Goal: Obtain resource: Download file/media

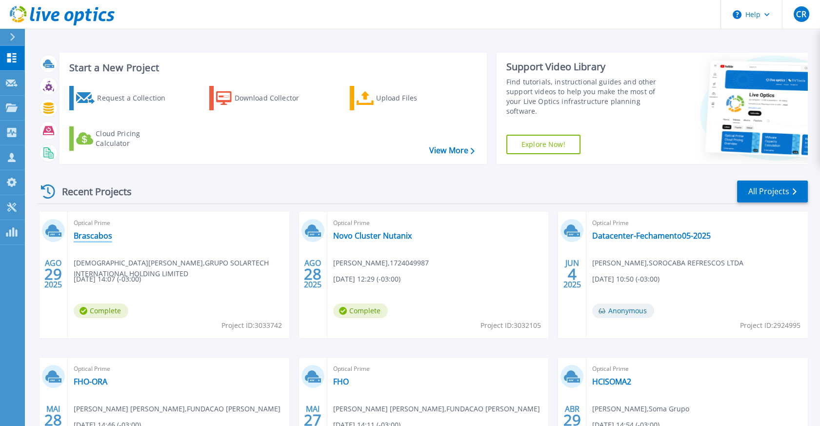
click at [93, 235] on link "Brascabos" at bounding box center [93, 236] width 39 height 10
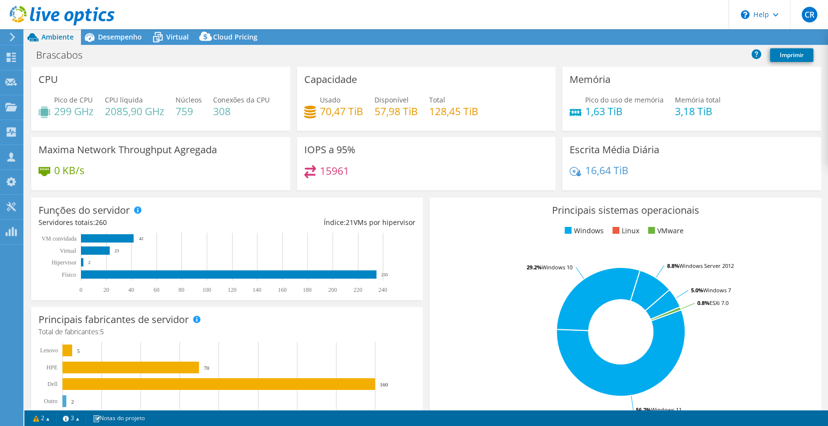
select select "USD"
select select "[GEOGRAPHIC_DATA]"
click at [632, 36] on link "Reports" at bounding box center [637, 37] width 47 height 15
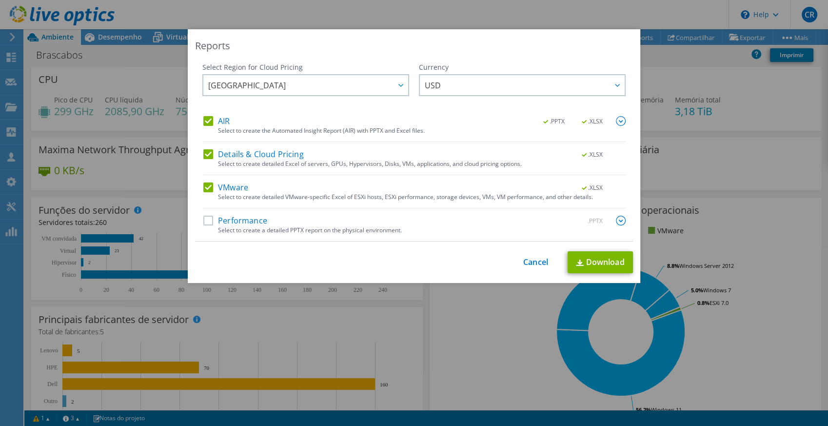
click at [198, 220] on div "Select Region for Cloud Pricing Asia Pacific ([GEOGRAPHIC_DATA]) [GEOGRAPHIC_DA…" at bounding box center [414, 151] width 438 height 179
click at [210, 216] on label "Performance" at bounding box center [235, 221] width 64 height 10
click at [0, 0] on input "Performance" at bounding box center [0, 0] width 0 height 0
click at [289, 88] on span "[GEOGRAPHIC_DATA]" at bounding box center [308, 85] width 200 height 20
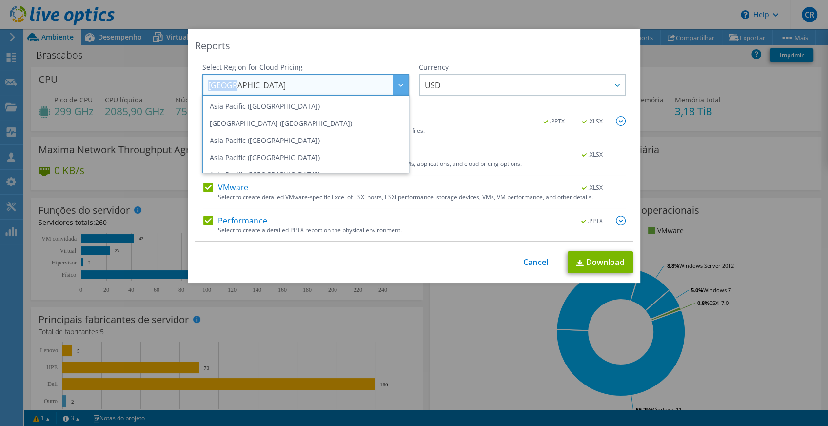
drag, startPoint x: 225, startPoint y: 84, endPoint x: 191, endPoint y: 87, distance: 34.2
click at [195, 87] on div "Select Region for Cloud Pricing Asia Pacific ([GEOGRAPHIC_DATA]) [GEOGRAPHIC_DA…" at bounding box center [414, 151] width 438 height 179
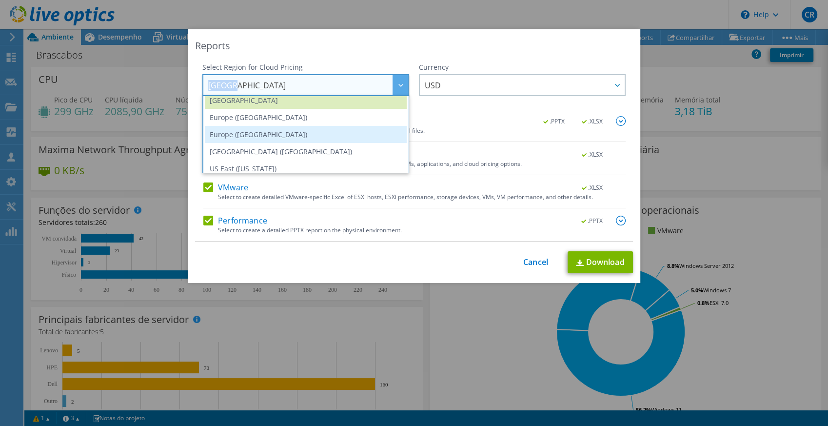
scroll to position [132, 0]
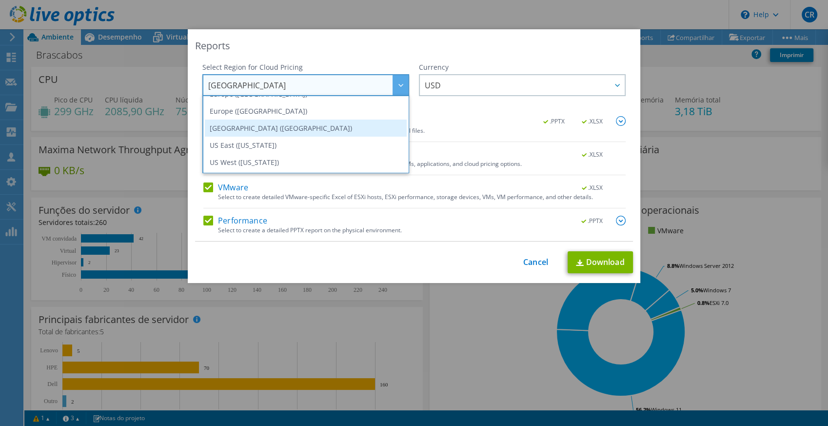
click at [268, 132] on li "[GEOGRAPHIC_DATA] ([GEOGRAPHIC_DATA])" at bounding box center [306, 127] width 202 height 17
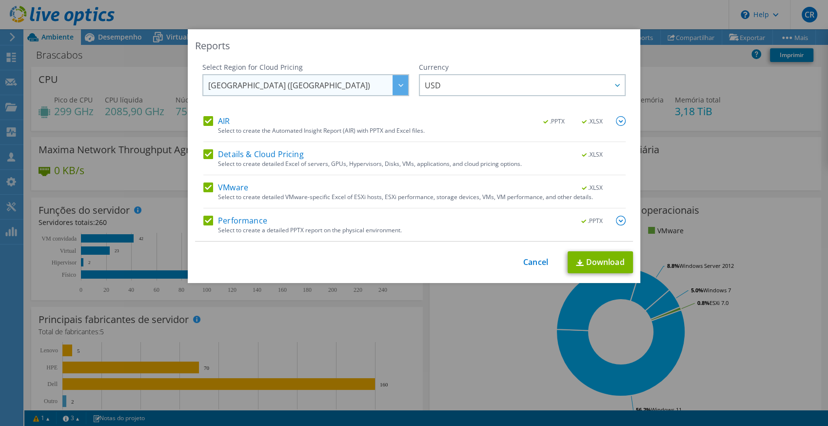
scroll to position [131, 0]
click at [454, 86] on span "USD" at bounding box center [525, 85] width 200 height 20
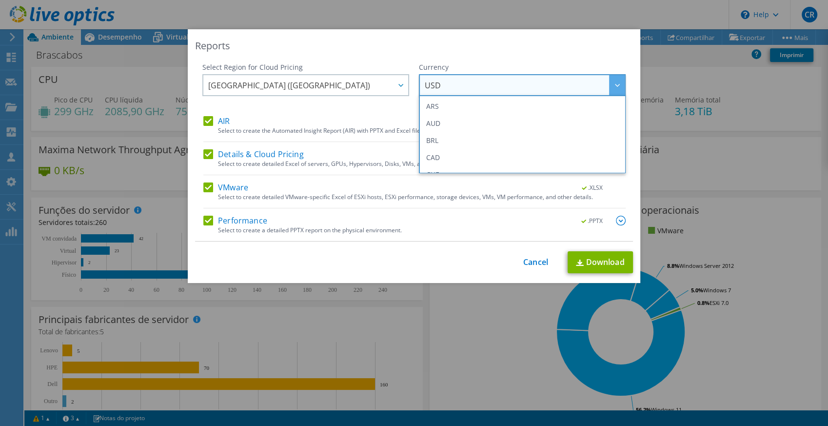
click at [467, 59] on div "Reports Select Region for Cloud Pricing Asia Pacific ([GEOGRAPHIC_DATA]) [GEOGR…" at bounding box center [414, 156] width 453 height 254
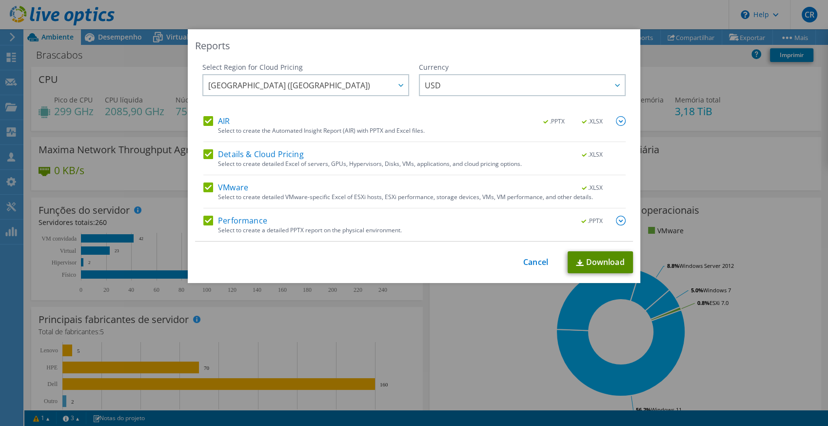
click at [601, 259] on link "Download" at bounding box center [600, 262] width 65 height 22
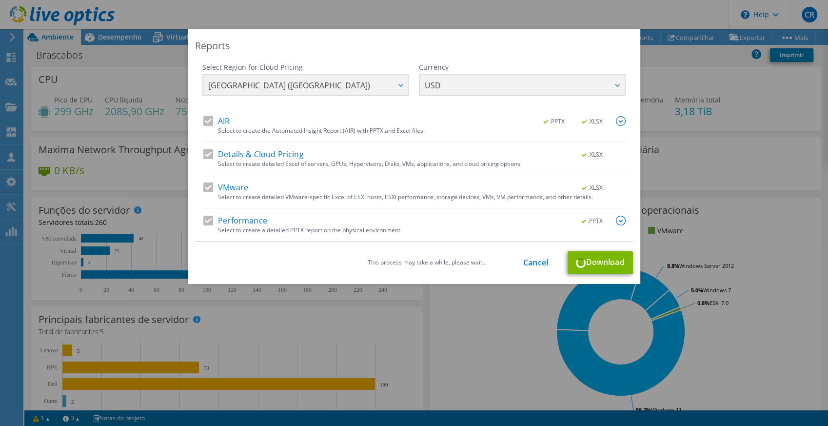
click at [421, 302] on div "Reports Select Region for Cloud Pricing Asia Pacific ([GEOGRAPHIC_DATA]) [GEOGR…" at bounding box center [414, 212] width 828 height 367
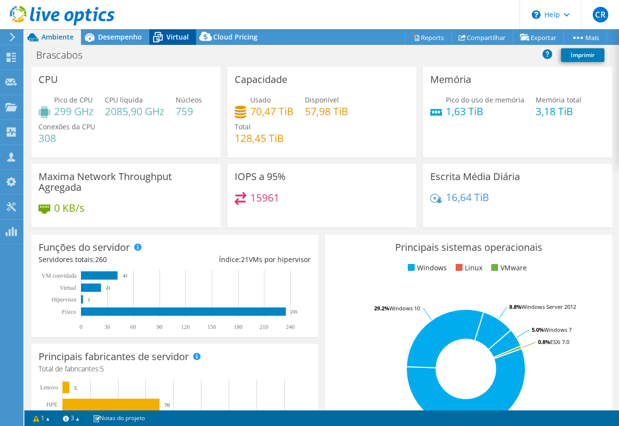
click at [176, 29] on div "Virtual" at bounding box center [172, 37] width 47 height 16
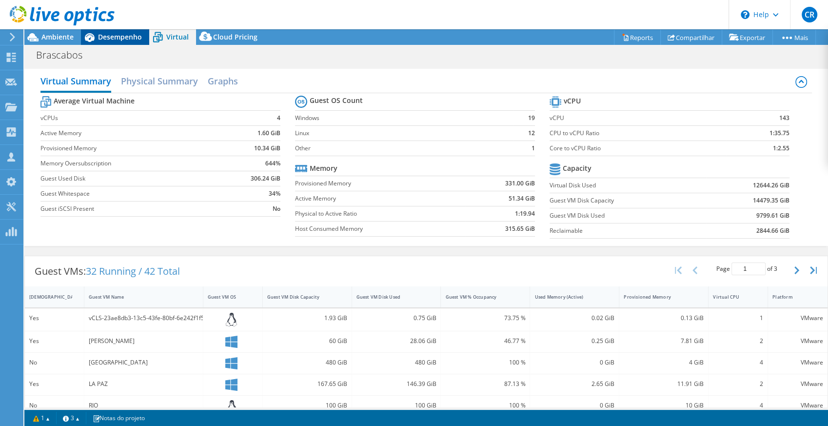
click at [112, 33] on span "Desempenho" at bounding box center [120, 36] width 44 height 9
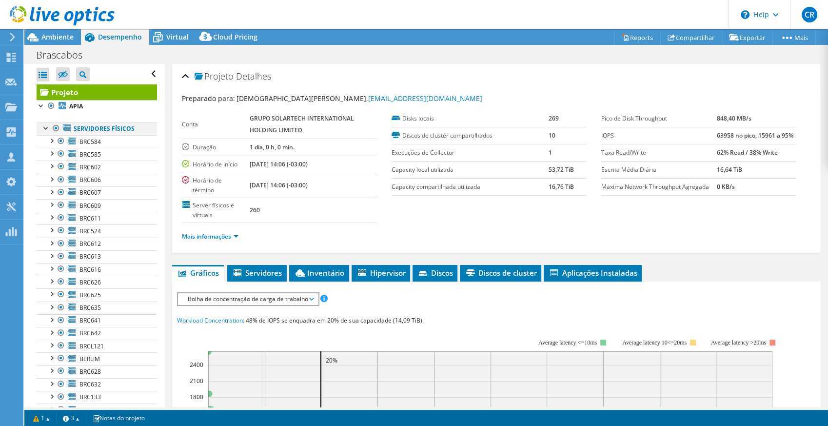
click at [47, 126] on div at bounding box center [46, 127] width 10 height 10
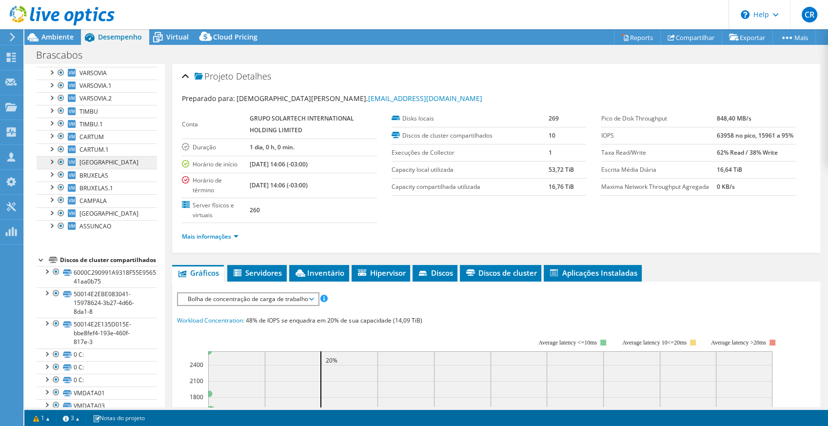
scroll to position [315, 0]
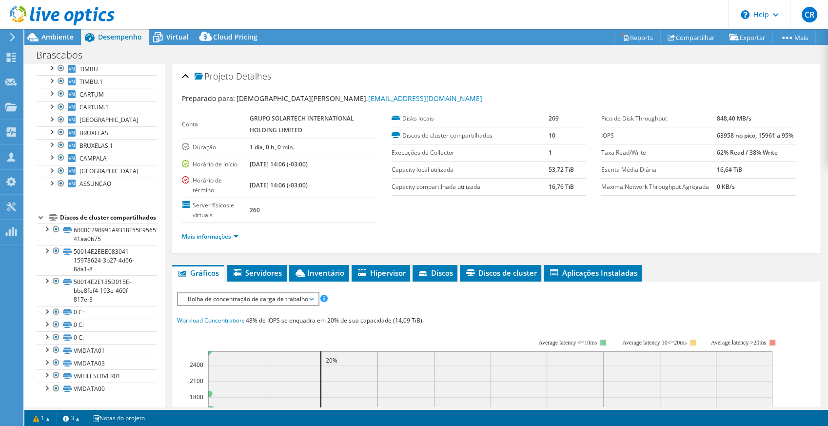
click at [40, 212] on div at bounding box center [42, 217] width 10 height 10
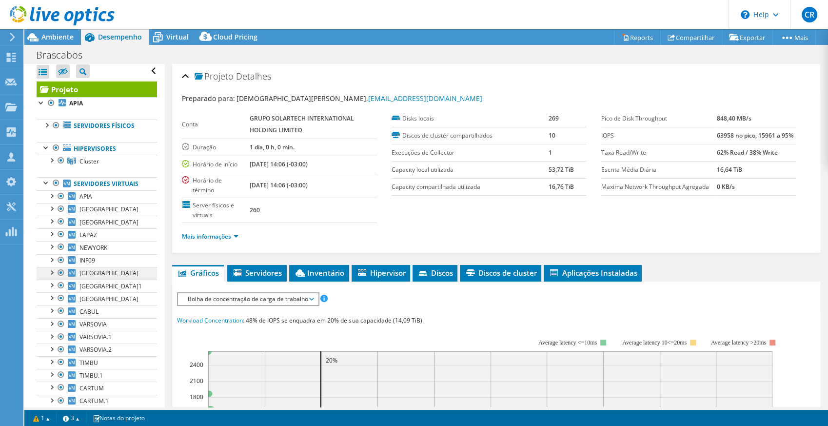
scroll to position [0, 0]
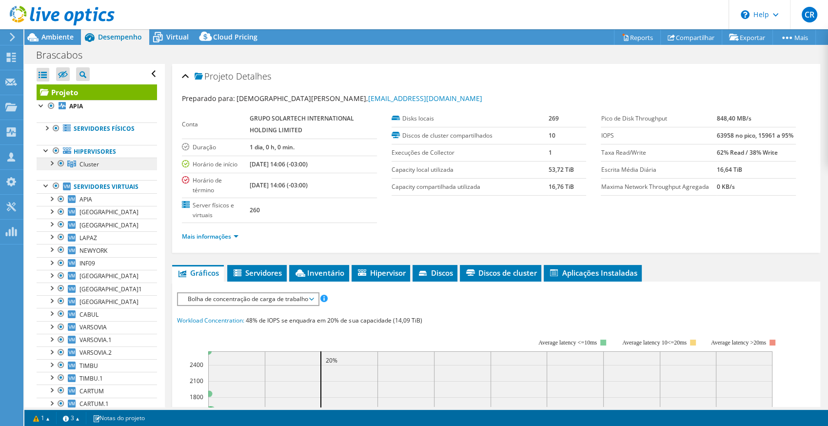
click at [87, 162] on span "Cluster" at bounding box center [89, 164] width 20 height 8
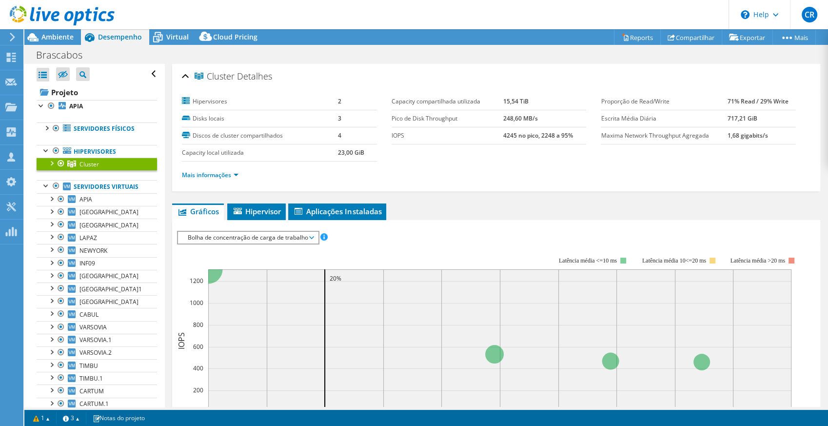
click at [53, 165] on div at bounding box center [51, 163] width 10 height 10
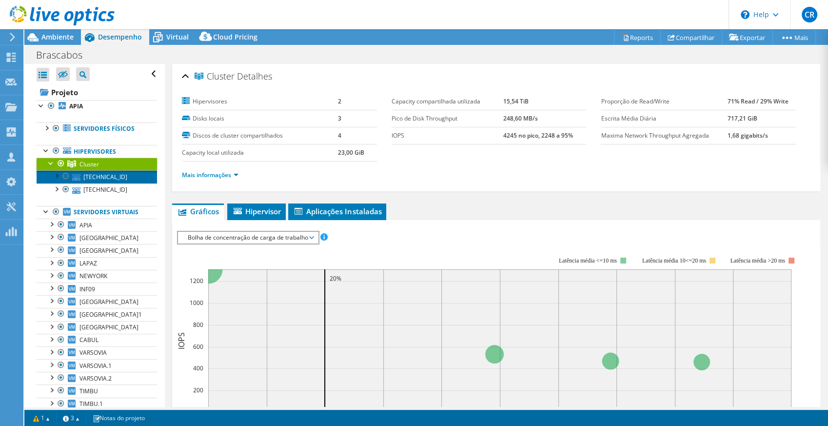
click at [104, 175] on link "[TECHNICAL_ID]" at bounding box center [97, 176] width 120 height 13
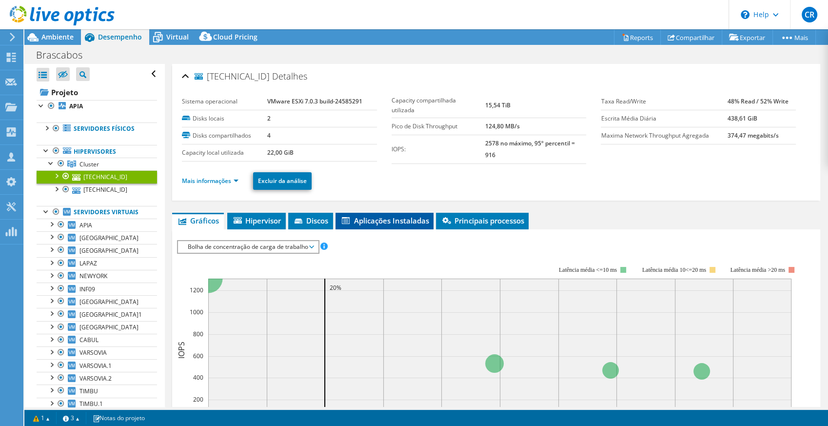
click at [395, 221] on span "Aplicações Instaladas" at bounding box center [384, 221] width 88 height 10
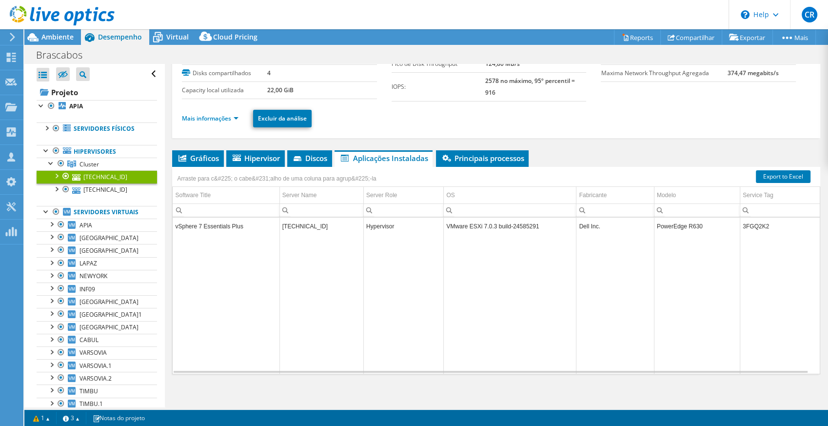
scroll to position [66, 0]
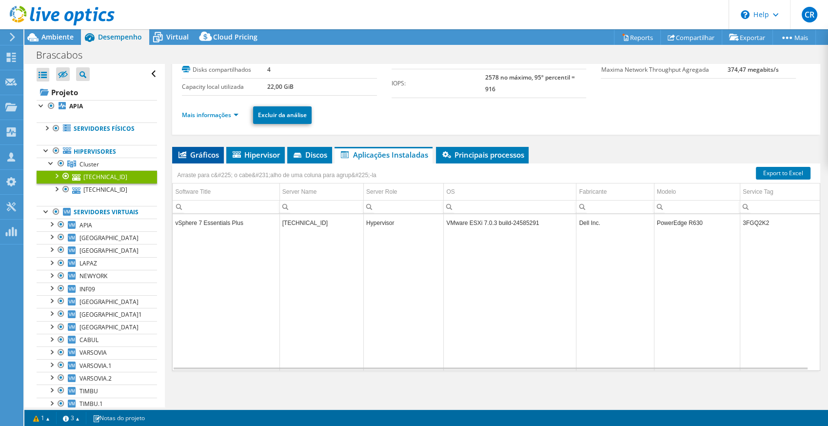
click at [197, 150] on span "Gráficos" at bounding box center [198, 155] width 42 height 10
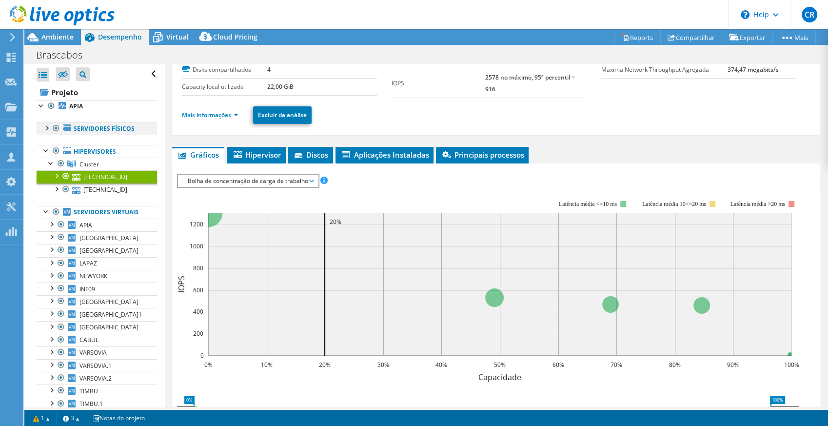
click at [45, 127] on div at bounding box center [46, 127] width 10 height 10
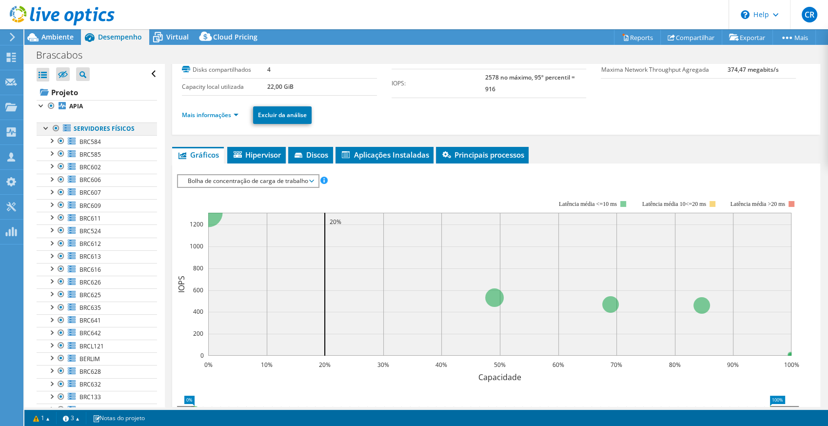
click at [45, 127] on div at bounding box center [46, 127] width 10 height 10
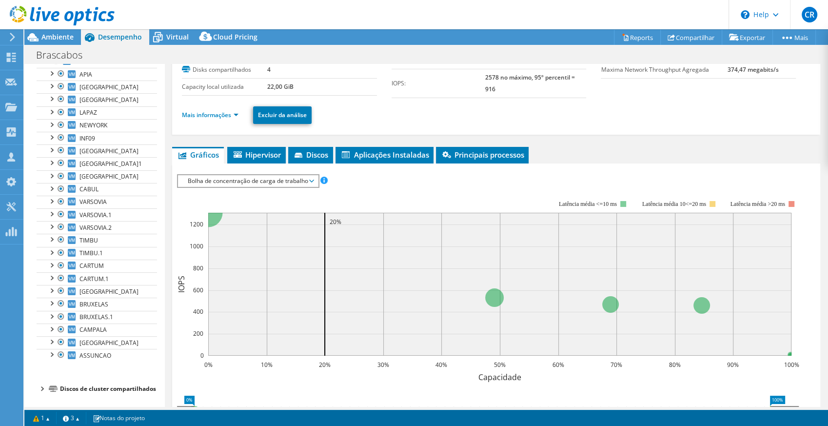
scroll to position [0, 0]
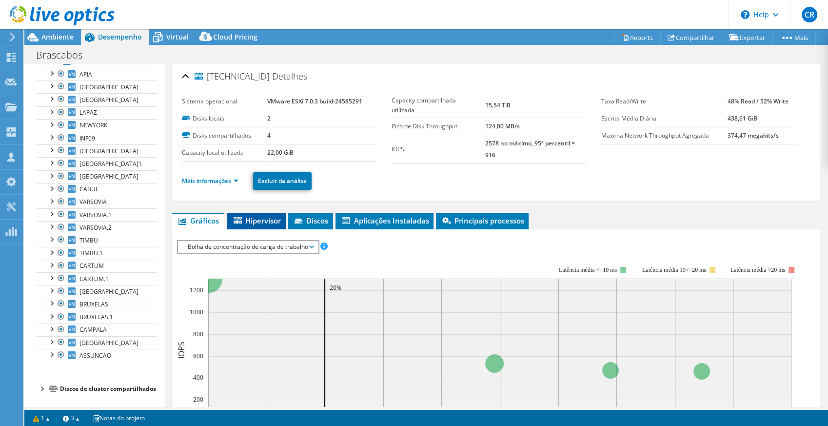
click at [266, 213] on li "Hipervisor" at bounding box center [256, 221] width 59 height 17
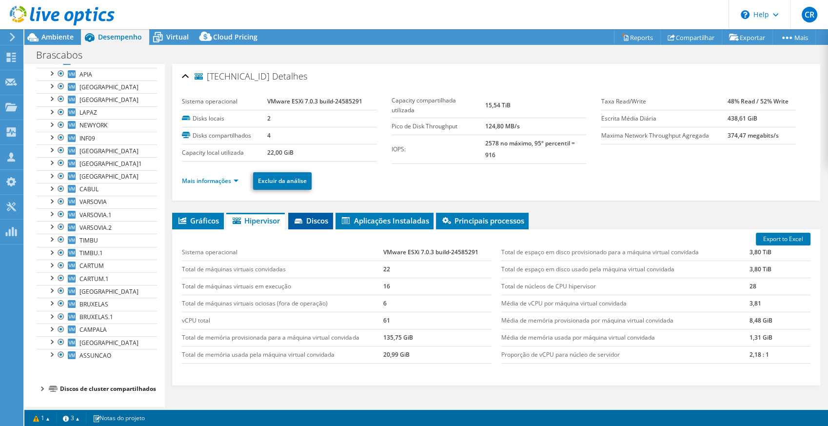
click at [321, 218] on span "Discos" at bounding box center [310, 221] width 35 height 10
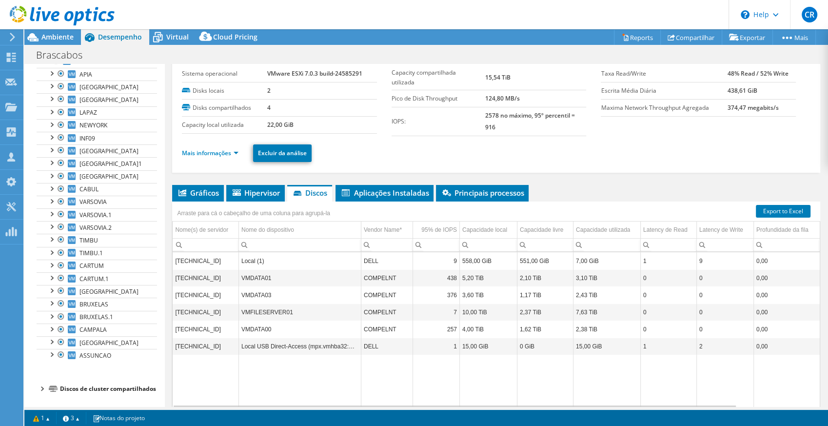
scroll to position [36, 0]
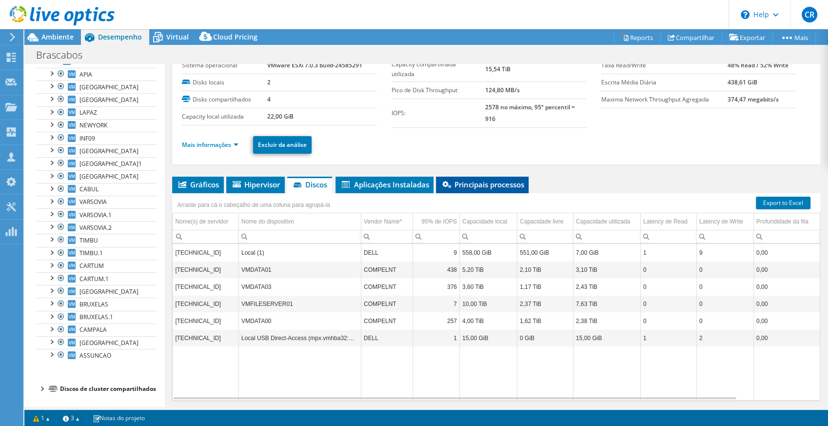
click at [488, 180] on span "Principais processos" at bounding box center [482, 184] width 83 height 10
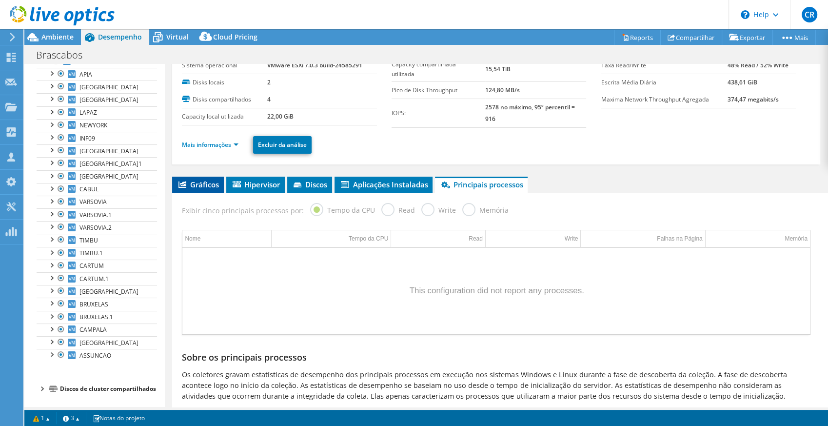
click at [193, 182] on span "Gráficos" at bounding box center [198, 184] width 42 height 10
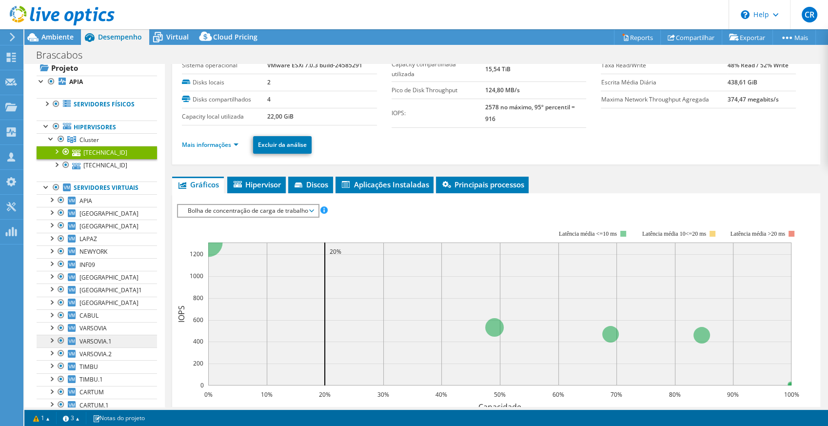
scroll to position [0, 0]
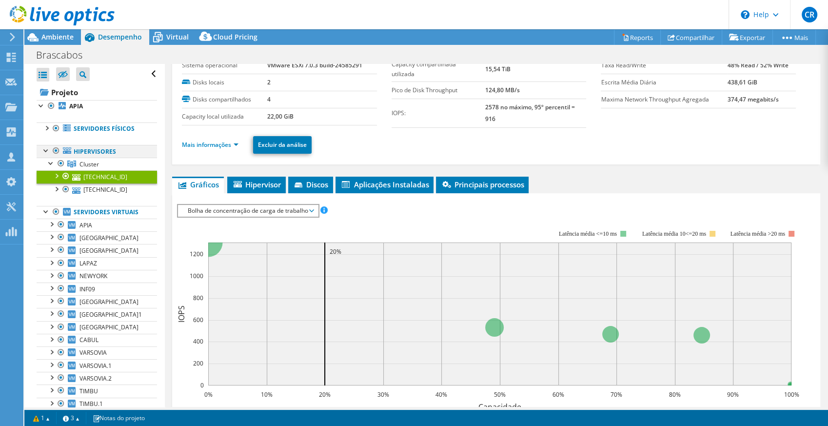
click at [49, 148] on div at bounding box center [46, 150] width 10 height 10
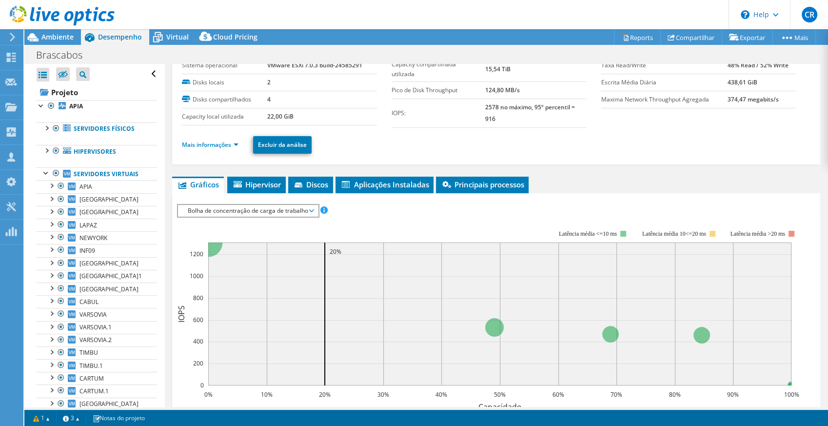
click at [59, 32] on div at bounding box center [57, 16] width 115 height 33
click at [55, 38] on span "Ambiente" at bounding box center [57, 36] width 32 height 9
